Goal: Task Accomplishment & Management: Complete application form

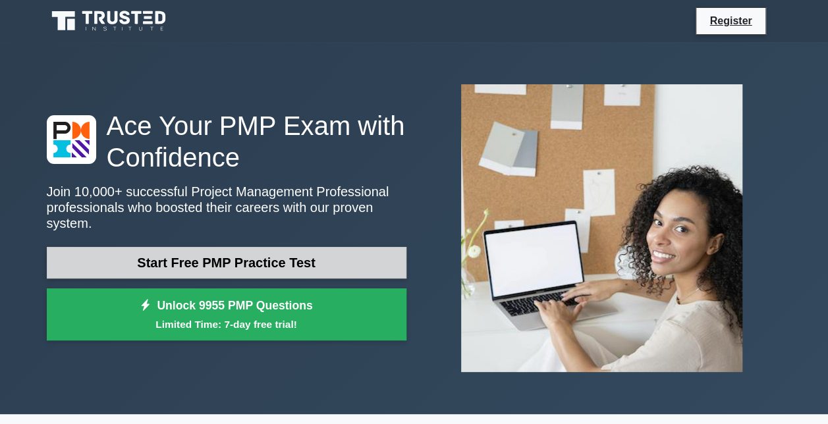
click at [213, 253] on link "Start Free PMP Practice Test" at bounding box center [227, 263] width 360 height 32
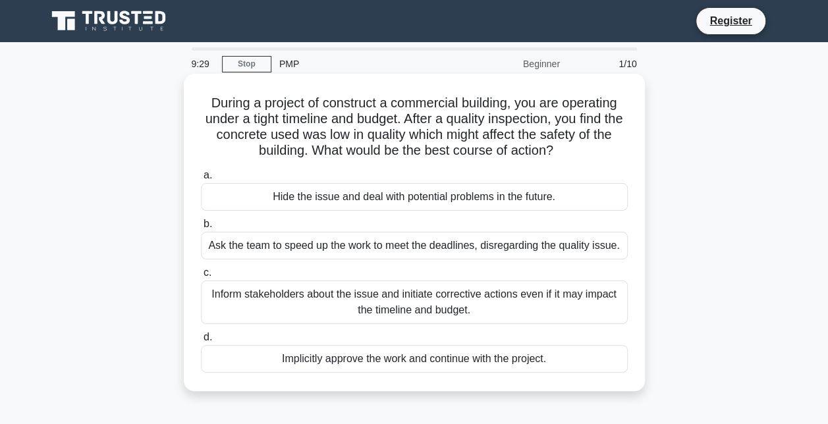
click at [366, 303] on div "Inform stakeholders about the issue and initiate corrective actions even if it …" at bounding box center [414, 302] width 427 height 43
click at [201, 277] on input "c. Inform stakeholders about the issue and initiate corrective actions even if …" at bounding box center [201, 273] width 0 height 9
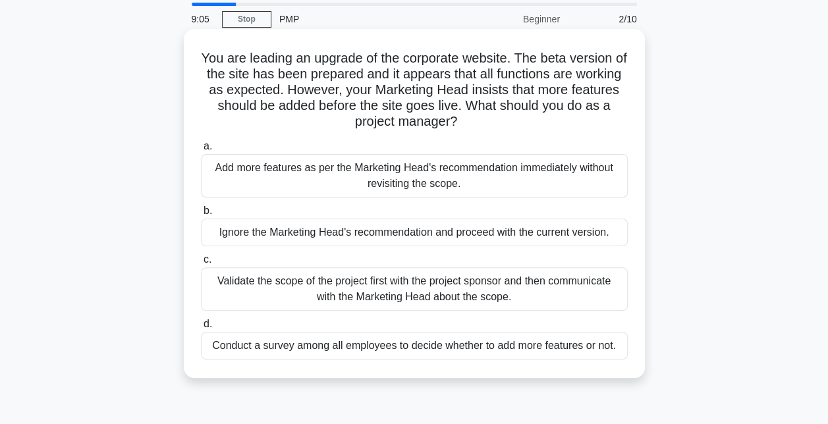
scroll to position [66, 0]
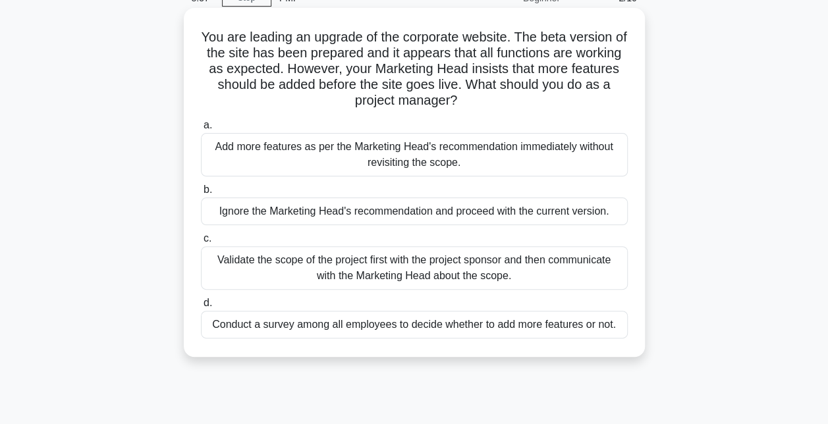
click at [265, 266] on div "Validate the scope of the project first with the project sponsor and then commu…" at bounding box center [414, 267] width 427 height 43
click at [201, 243] on input "c. Validate the scope of the project first with the project sponsor and then co…" at bounding box center [201, 239] width 0 height 9
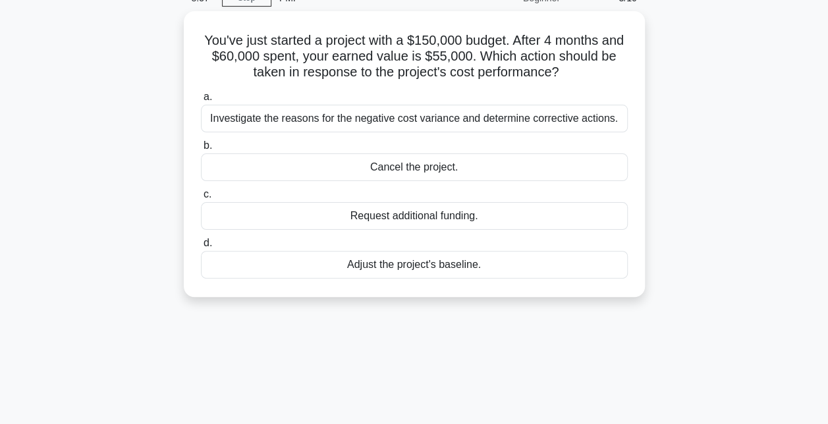
scroll to position [0, 0]
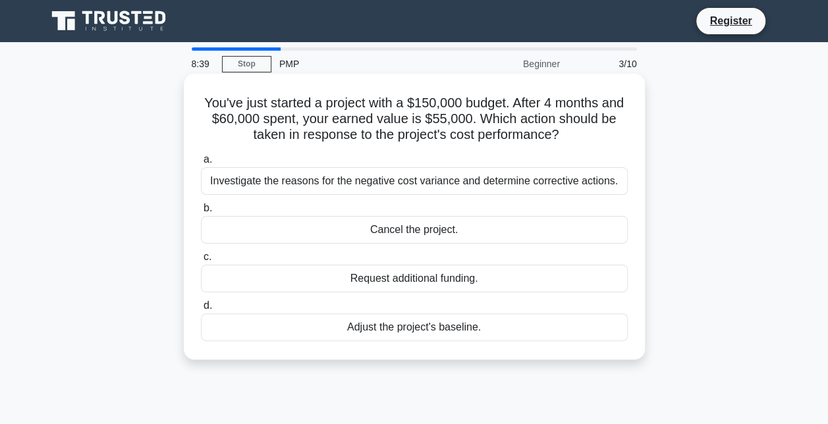
click at [298, 332] on div "Adjust the project's baseline." at bounding box center [414, 328] width 427 height 28
click at [201, 310] on input "d. Adjust the project's baseline." at bounding box center [201, 306] width 0 height 9
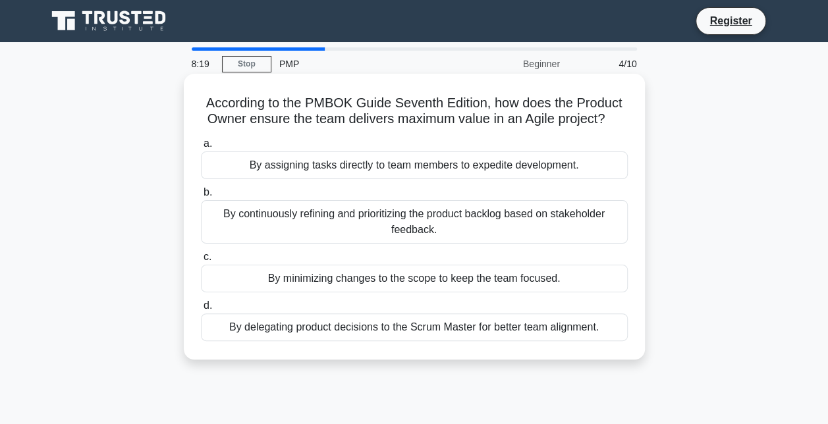
click at [279, 213] on div "By continuously refining and prioritizing the product backlog based on stakehol…" at bounding box center [414, 221] width 427 height 43
click at [201, 197] on input "b. By continuously refining and prioritizing the product backlog based on stake…" at bounding box center [201, 192] width 0 height 9
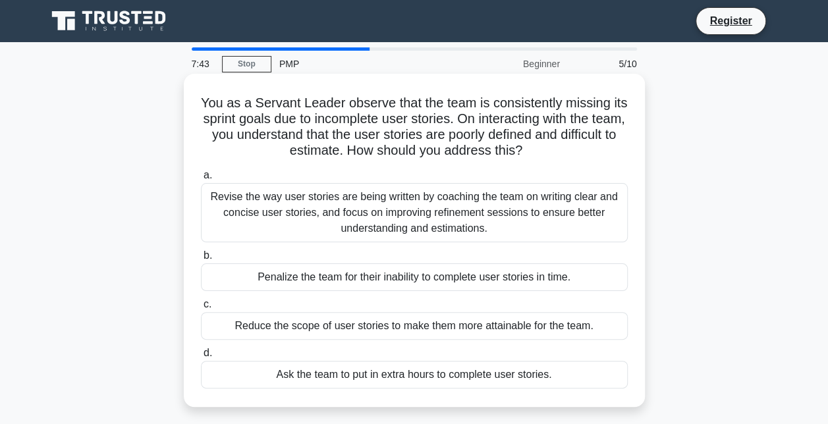
click at [273, 220] on div "Revise the way user stories are being written by coaching the team on writing c…" at bounding box center [414, 212] width 427 height 59
click at [201, 180] on input "a. Revise the way user stories are being written by coaching the team on writin…" at bounding box center [201, 175] width 0 height 9
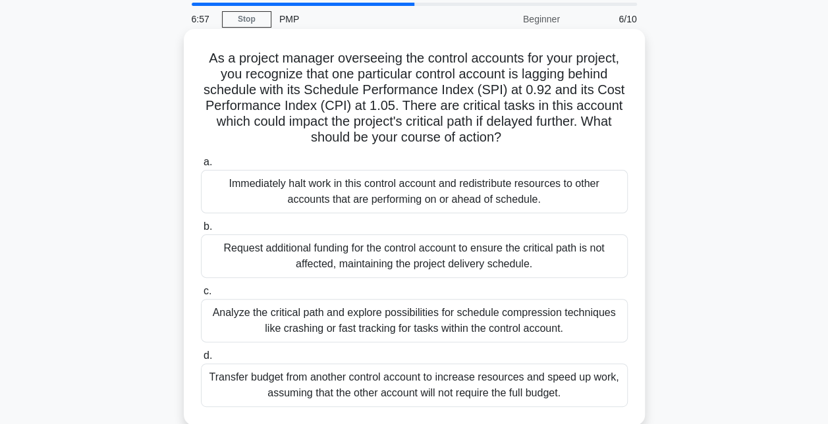
scroll to position [66, 0]
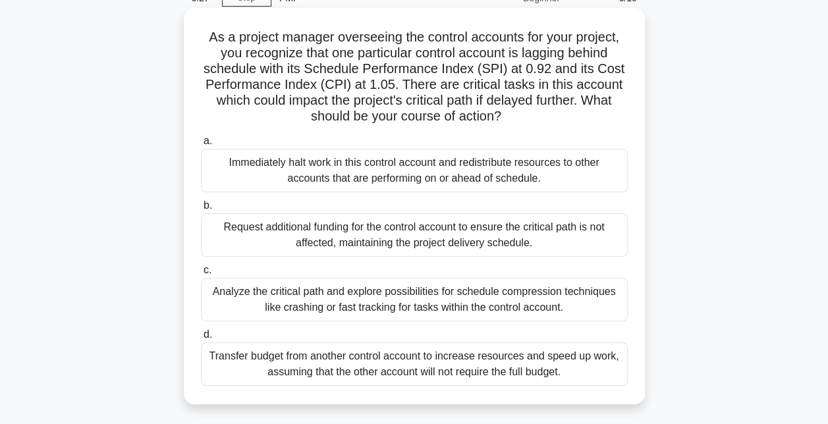
click at [248, 302] on div "Analyze the critical path and explore possibilities for schedule compression te…" at bounding box center [414, 299] width 427 height 43
click at [201, 275] on input "c. Analyze the critical path and explore possibilities for schedule compression…" at bounding box center [201, 270] width 0 height 9
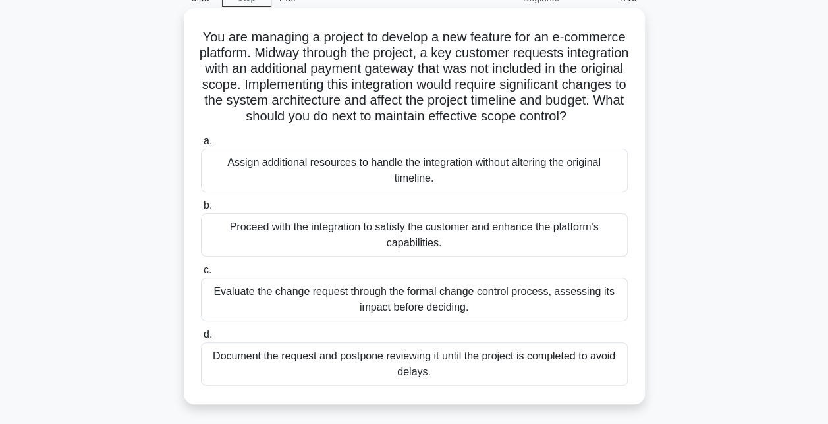
click at [231, 248] on div "Proceed with the integration to satisfy the customer and enhance the platform's…" at bounding box center [414, 234] width 427 height 43
click at [201, 210] on input "b. Proceed with the integration to satisfy the customer and enhance the platfor…" at bounding box center [201, 206] width 0 height 9
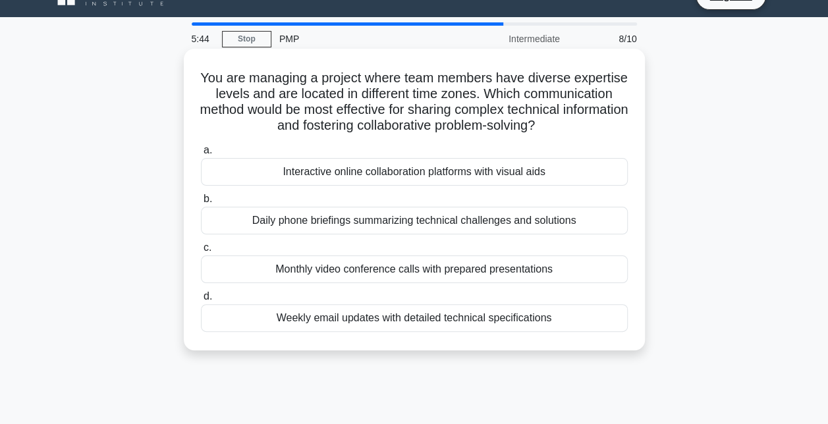
scroll to position [0, 0]
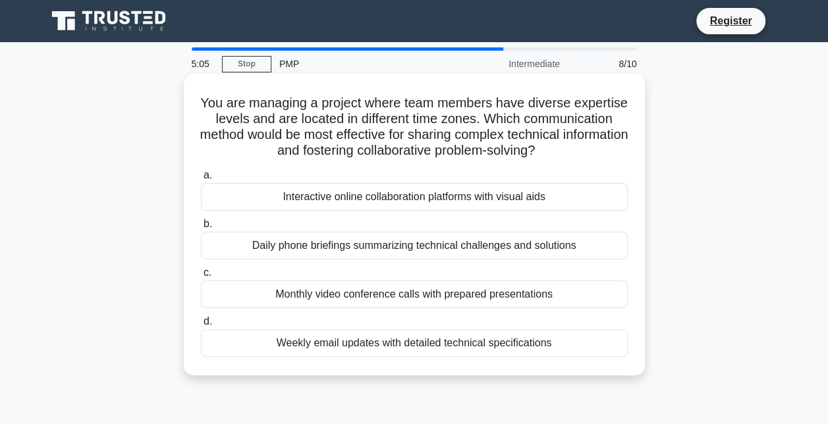
click at [249, 200] on div "Interactive online collaboration platforms with visual aids" at bounding box center [414, 197] width 427 height 28
click at [201, 180] on input "a. Interactive online collaboration platforms with visual aids" at bounding box center [201, 175] width 0 height 9
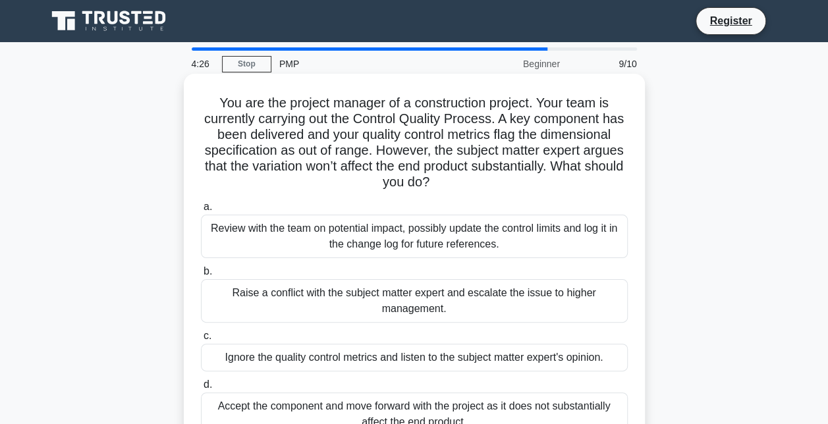
click at [279, 235] on div "Review with the team on potential impact, possibly update the control limits an…" at bounding box center [414, 236] width 427 height 43
click at [201, 211] on input "a. Review with the team on potential impact, possibly update the control limits…" at bounding box center [201, 207] width 0 height 9
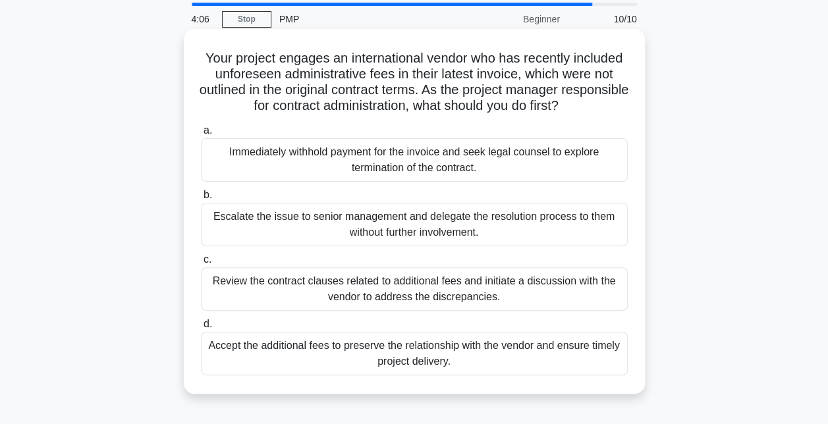
scroll to position [66, 0]
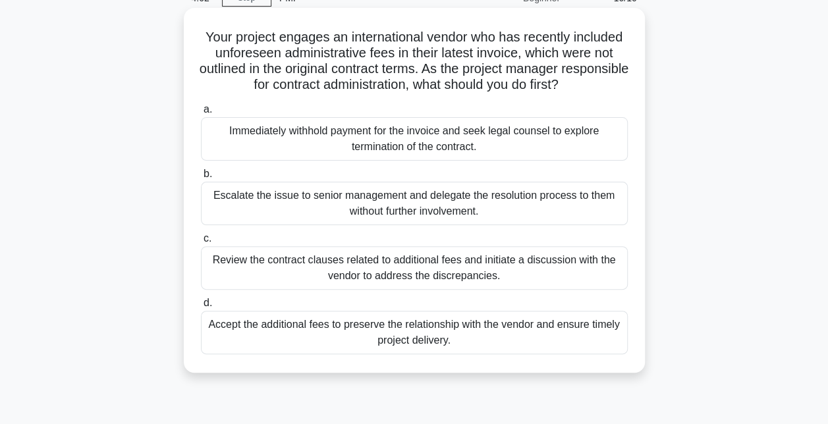
click at [228, 260] on div "Review the contract clauses related to additional fees and initiate a discussio…" at bounding box center [414, 267] width 427 height 43
drag, startPoint x: 228, startPoint y: 260, endPoint x: 325, endPoint y: 277, distance: 98.2
click at [325, 277] on div "Review the contract clauses related to additional fees and initiate a discussio…" at bounding box center [414, 267] width 427 height 43
click at [201, 243] on input "c. Review the contract clauses related to additional fees and initiate a discus…" at bounding box center [201, 239] width 0 height 9
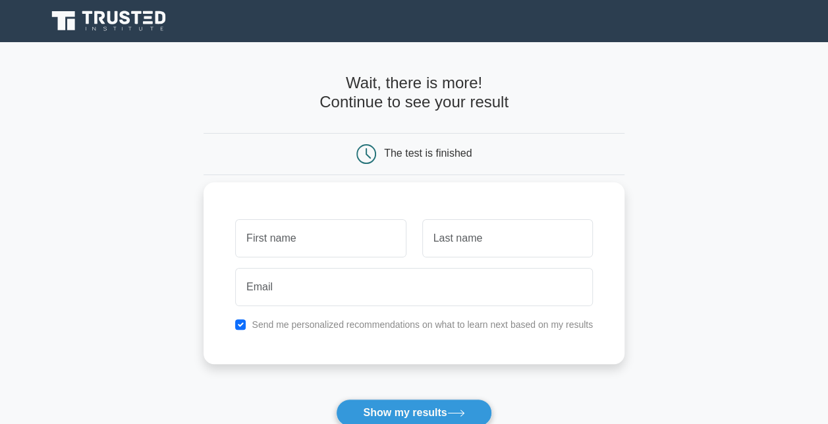
click at [277, 246] on input "text" at bounding box center [320, 238] width 171 height 38
type input "Madalyn"
click at [443, 244] on input "text" at bounding box center [507, 238] width 171 height 38
type input "Light"
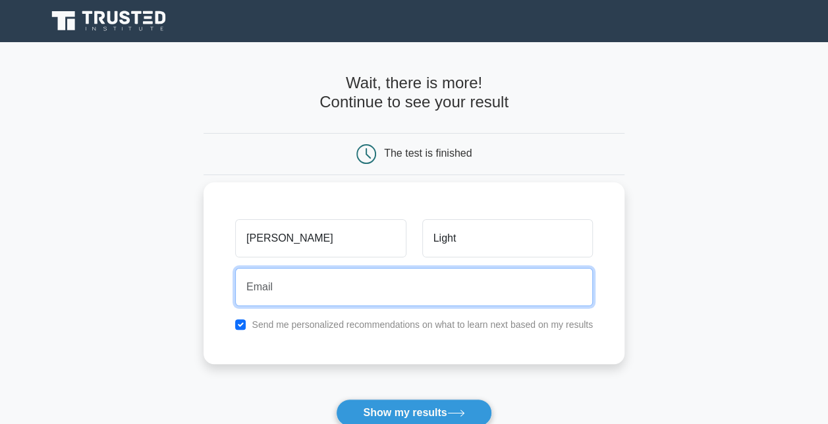
click at [422, 296] on input "email" at bounding box center [414, 287] width 358 height 38
type input "light.madalyn@gmail.com"
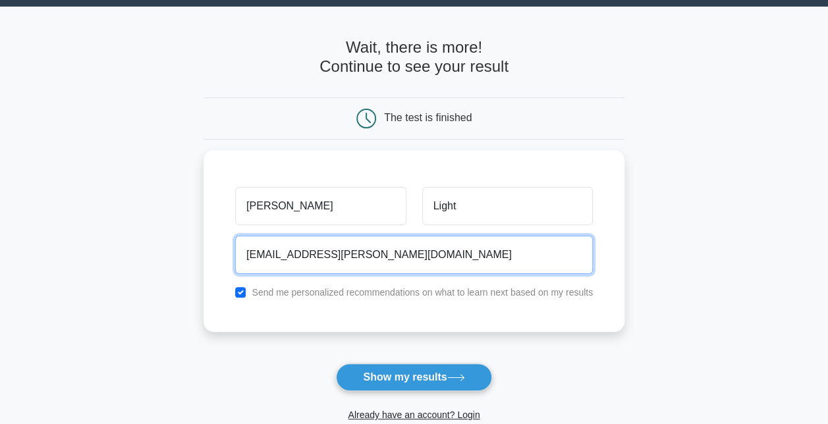
scroll to position [66, 0]
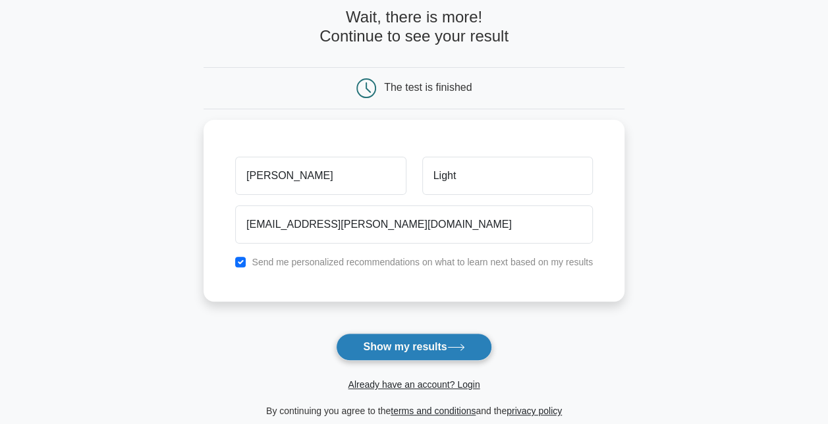
click at [415, 347] on button "Show my results" at bounding box center [413, 347] width 155 height 28
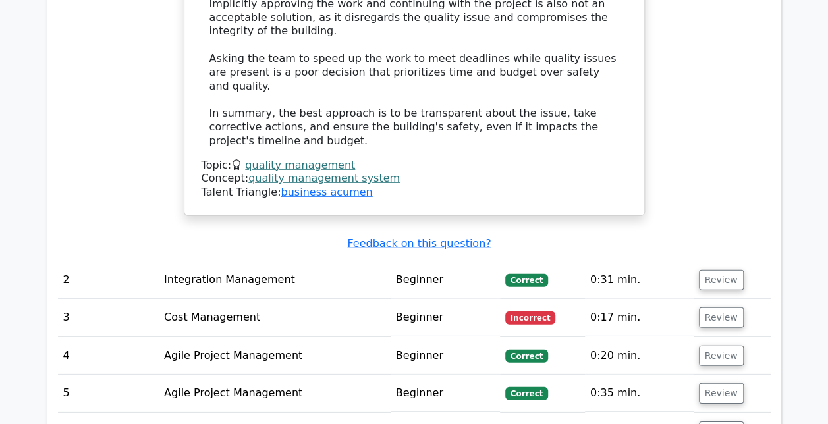
scroll to position [1713, 0]
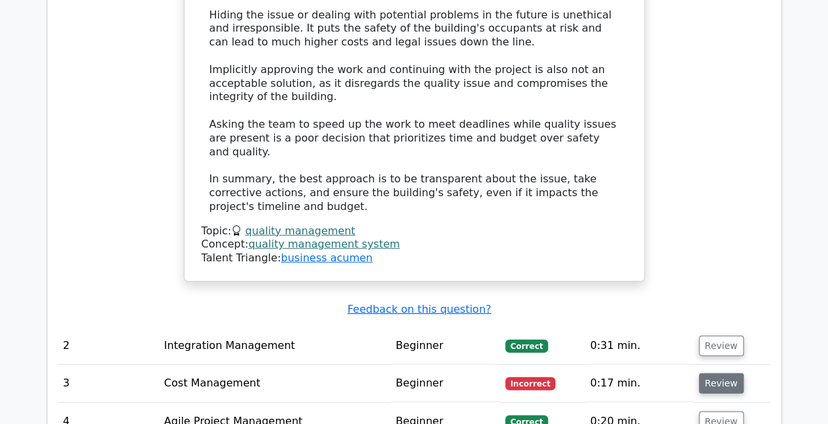
click at [703, 374] on button "Review" at bounding box center [721, 384] width 45 height 20
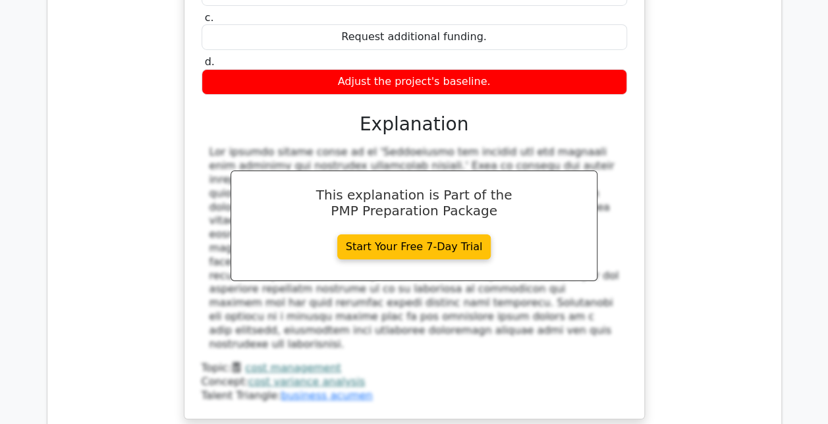
scroll to position [2438, 0]
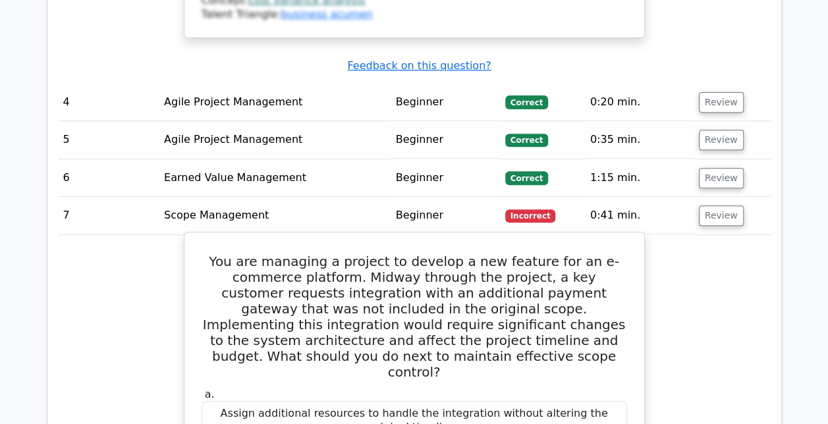
scroll to position [2701, 0]
